Goal: Information Seeking & Learning: Learn about a topic

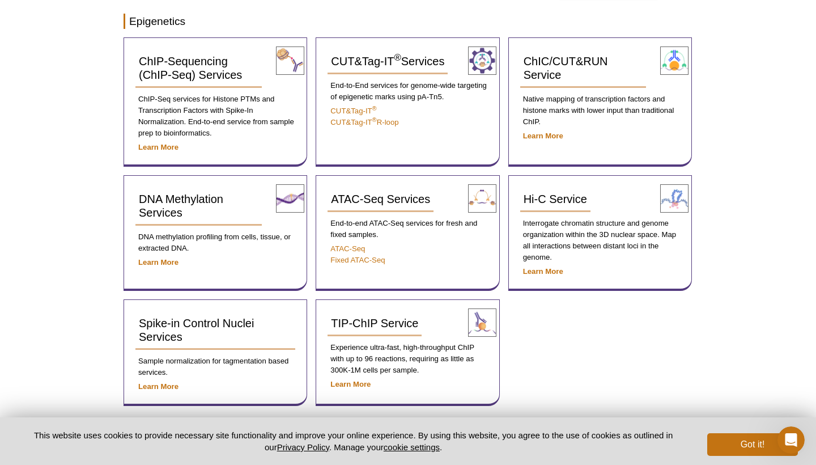
scroll to position [199, 0]
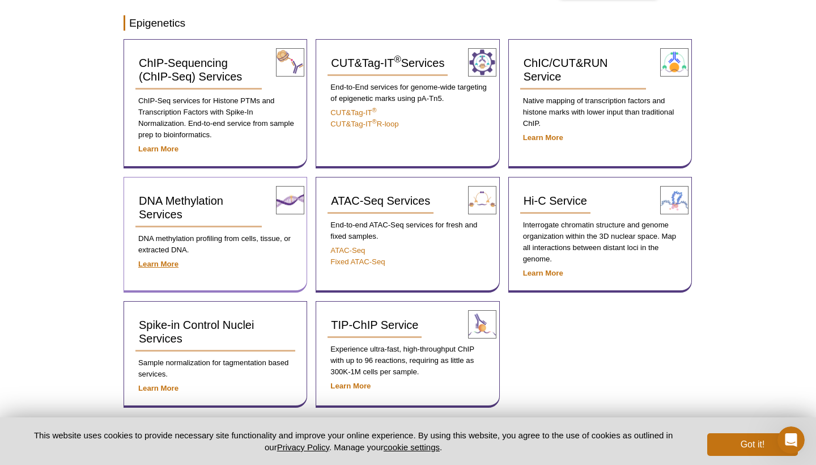
click at [158, 260] on strong "Learn More" at bounding box center [158, 264] width 40 height 9
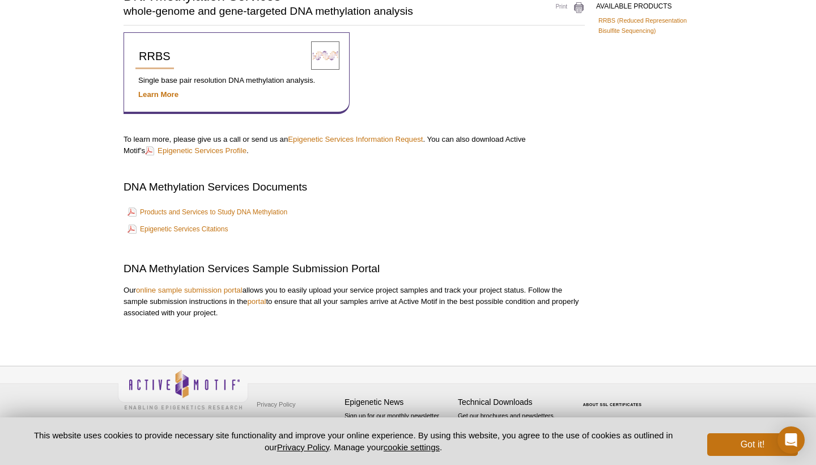
scroll to position [101, 0]
click at [322, 138] on link "Epigenetic Services Information Request" at bounding box center [355, 139] width 135 height 9
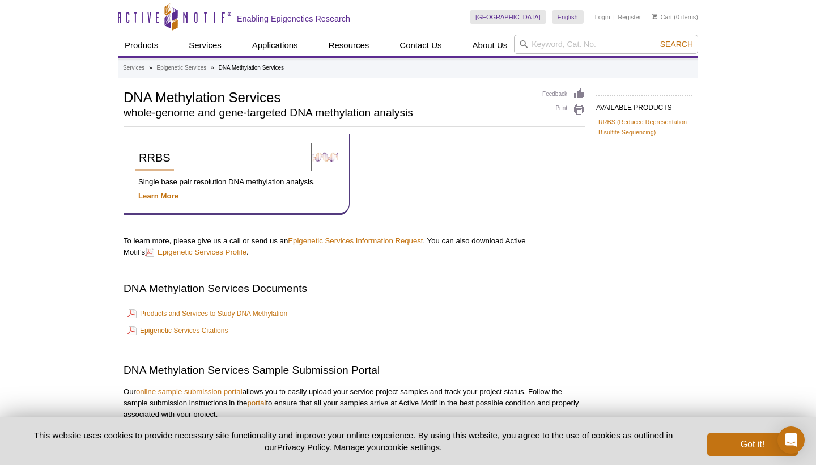
scroll to position [0, 0]
click at [155, 197] on strong "Learn More" at bounding box center [158, 196] width 40 height 9
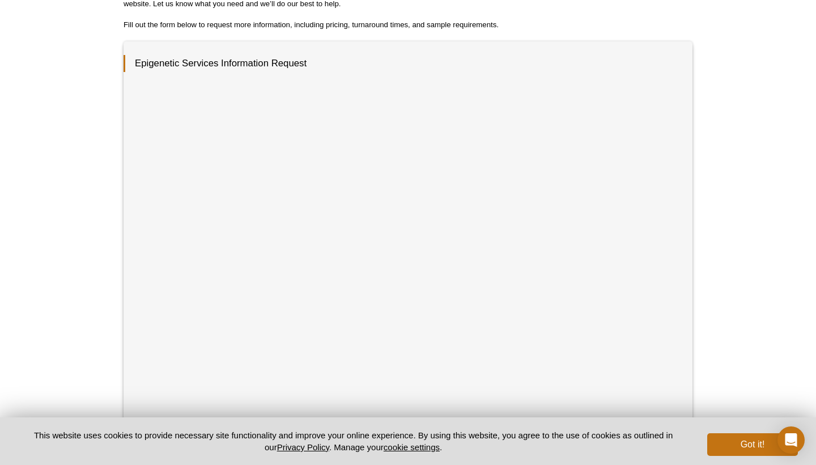
scroll to position [157, 0]
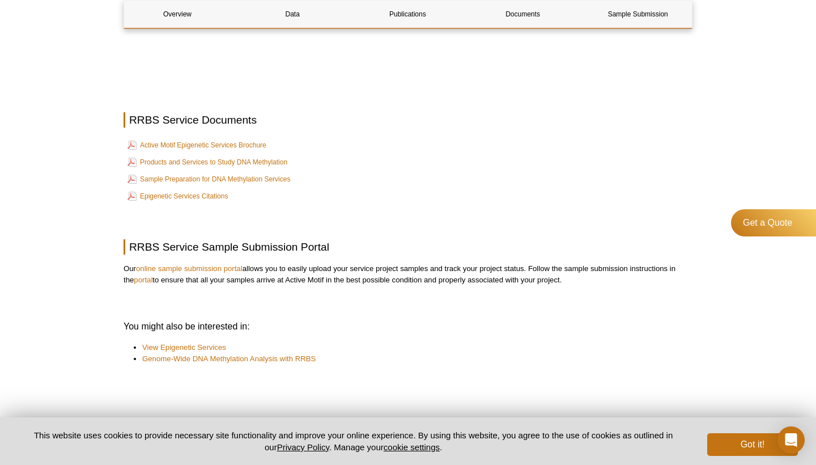
scroll to position [2213, 0]
